Goal: Task Accomplishment & Management: Complete application form

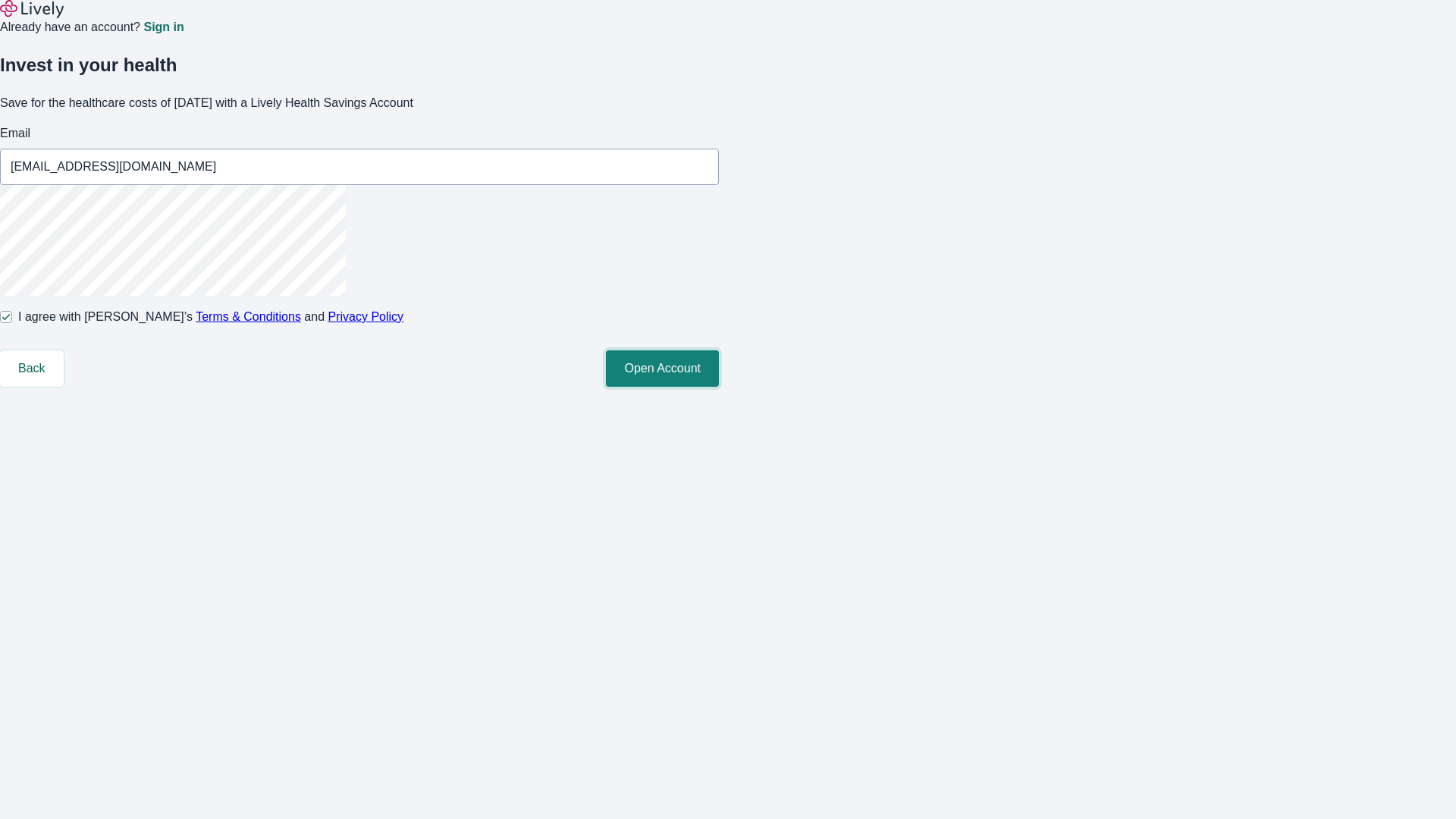
click at [718, 387] on button "Open Account" at bounding box center [662, 368] width 113 height 36
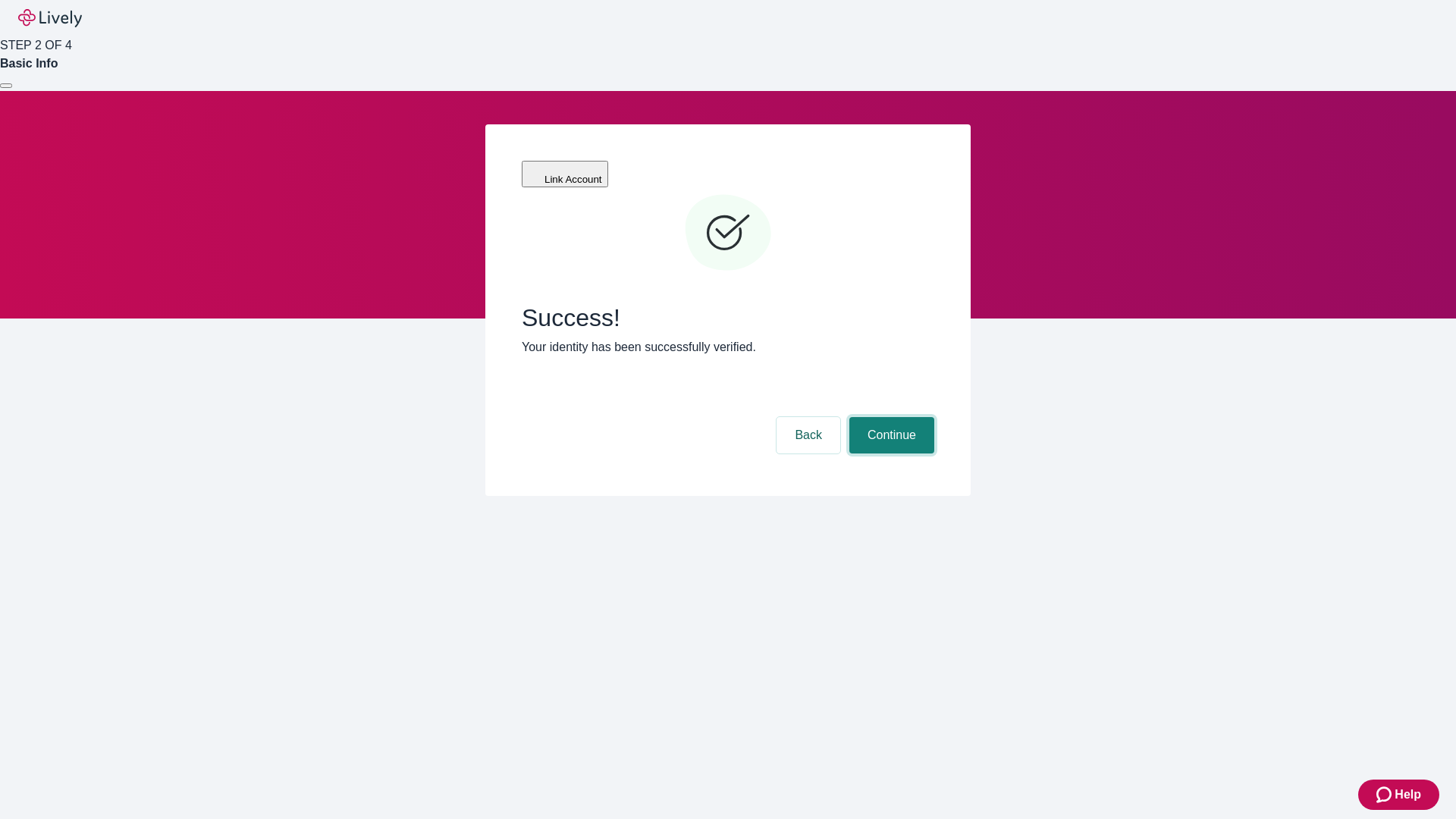
click at [889, 417] on button "Continue" at bounding box center [892, 435] width 85 height 36
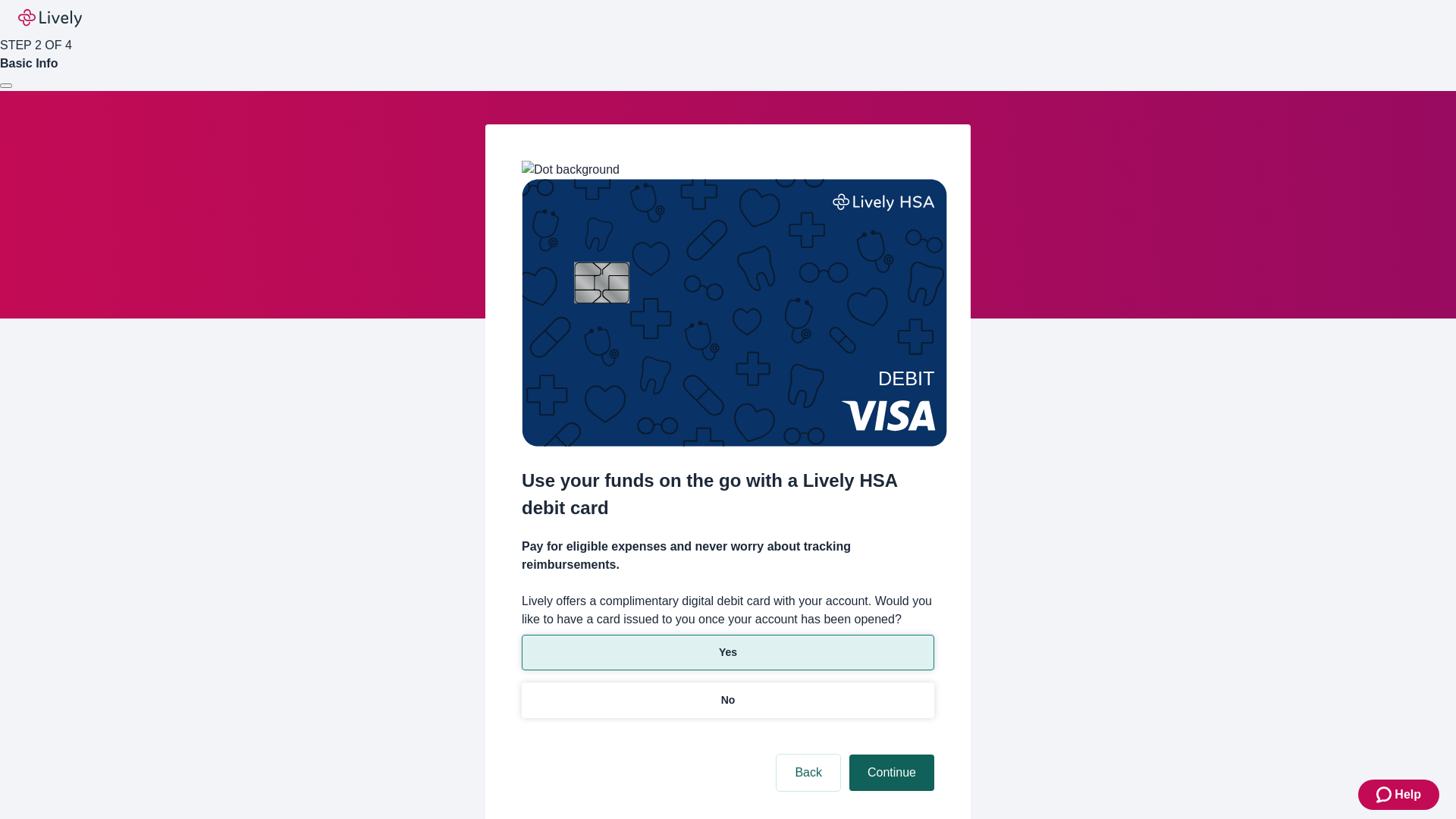
click at [727, 645] on p "Yes" at bounding box center [727, 653] width 18 height 16
click at [889, 754] on button "Continue" at bounding box center [892, 772] width 85 height 36
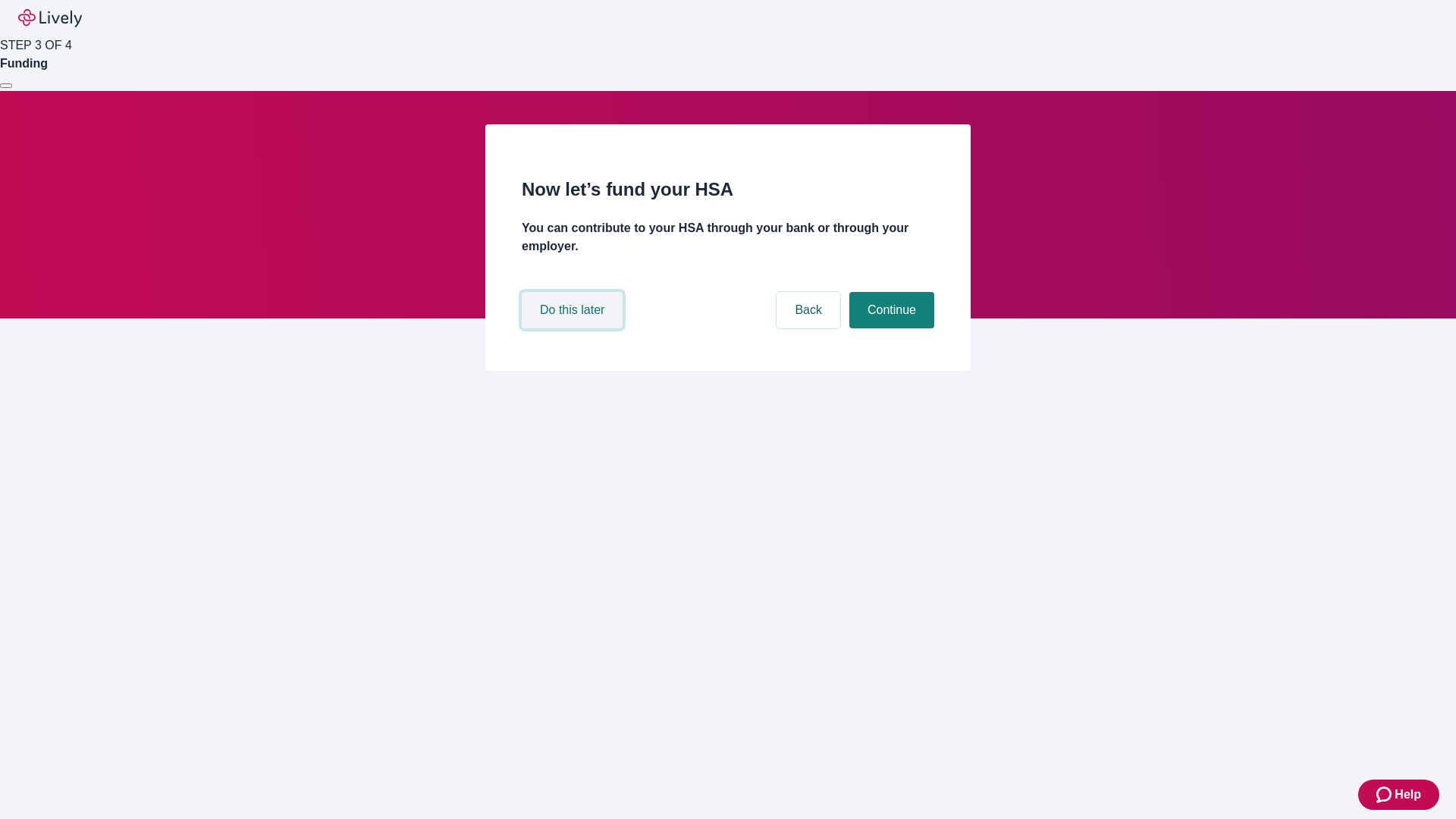
click at [574, 328] on button "Do this later" at bounding box center [572, 310] width 101 height 36
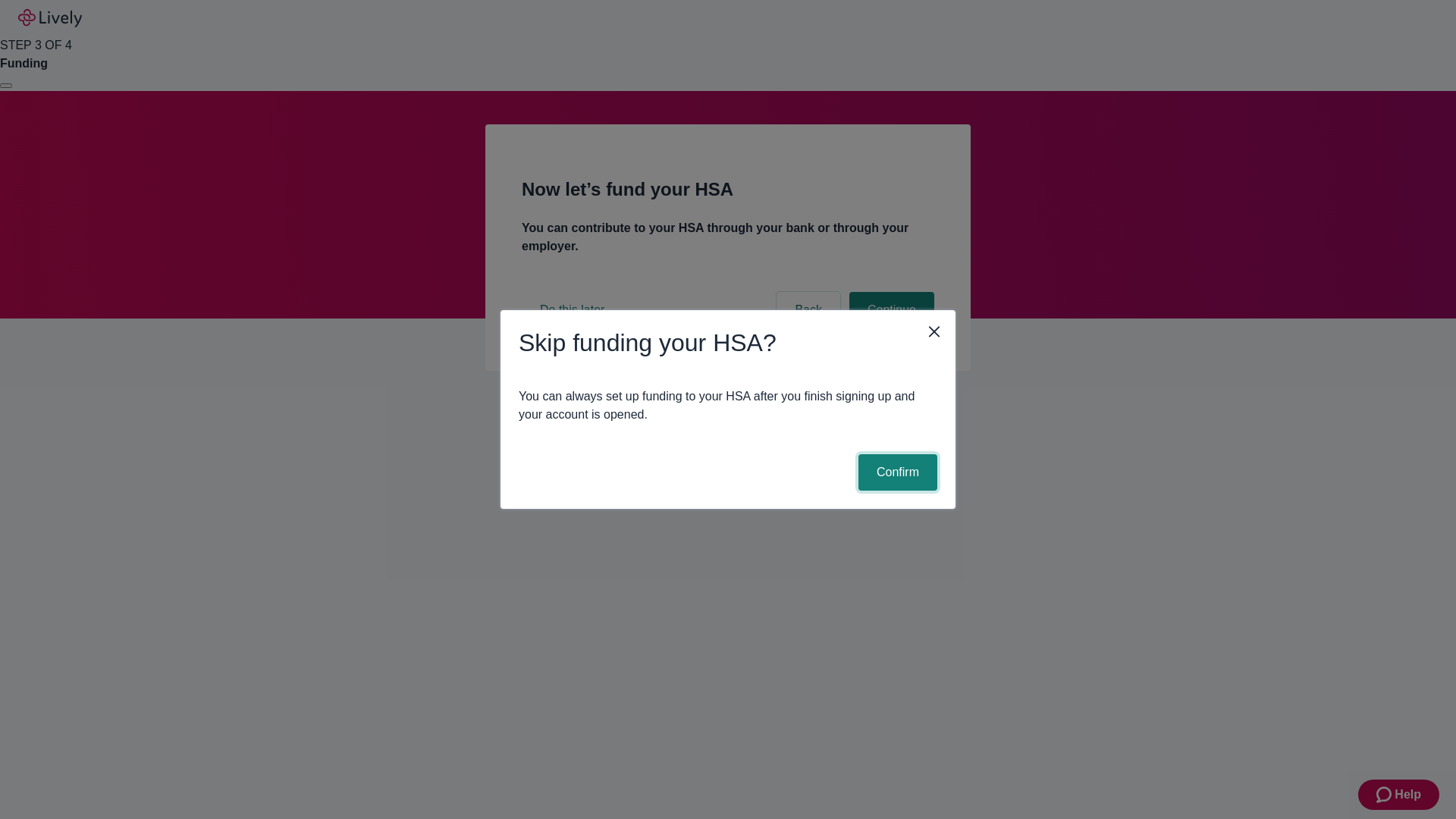
click at [895, 472] on button "Confirm" at bounding box center [897, 472] width 79 height 36
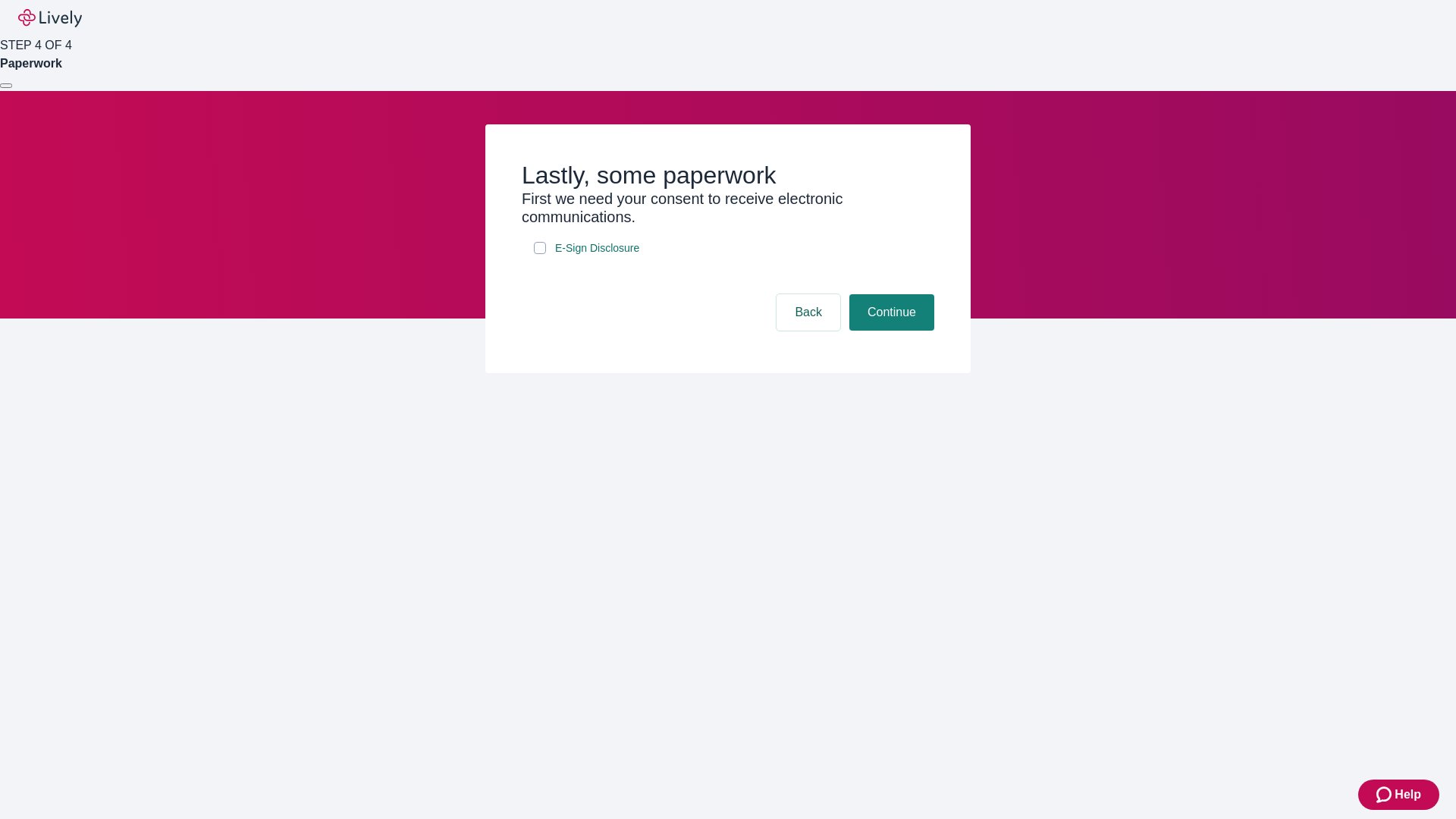
click at [540, 254] on input "E-Sign Disclosure" at bounding box center [540, 248] width 12 height 12
checkbox input "true"
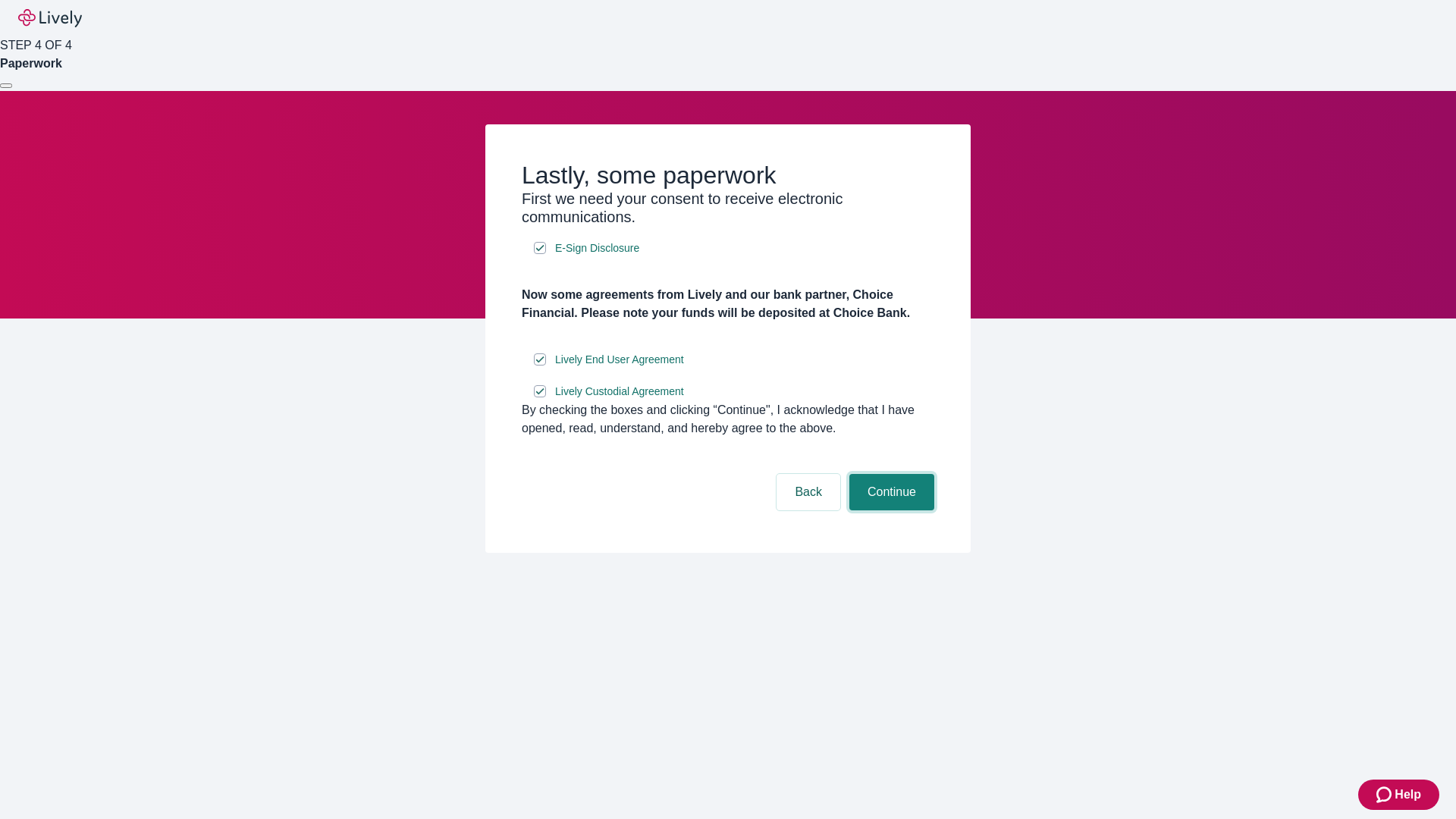
click at [889, 510] on button "Continue" at bounding box center [892, 492] width 85 height 36
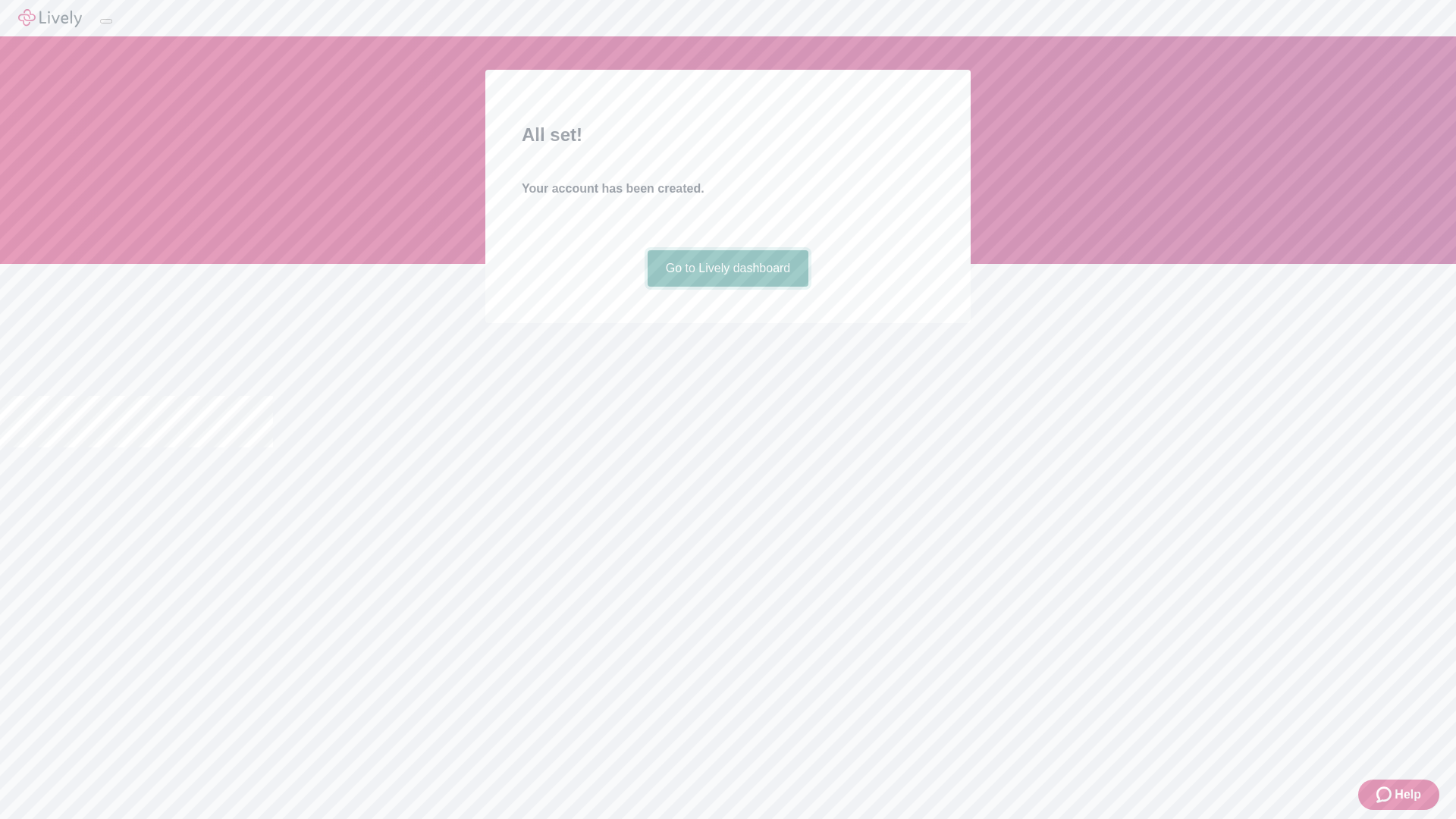
click at [727, 287] on link "Go to Lively dashboard" at bounding box center [728, 269] width 161 height 36
